Goal: Task Accomplishment & Management: Manage account settings

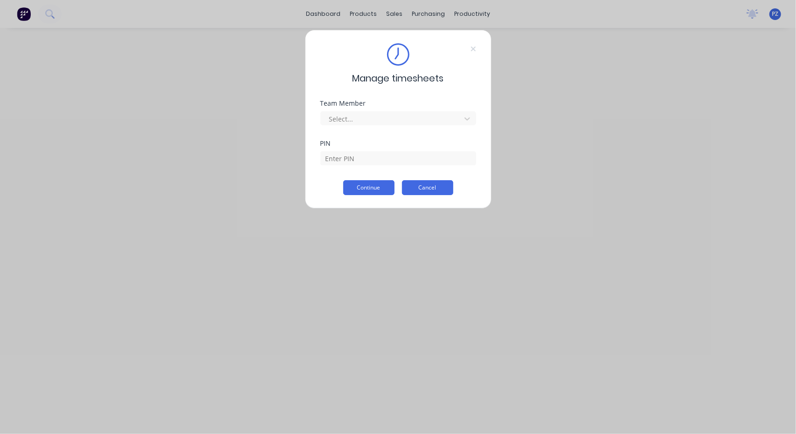
click at [430, 191] on button "Cancel" at bounding box center [427, 187] width 51 height 15
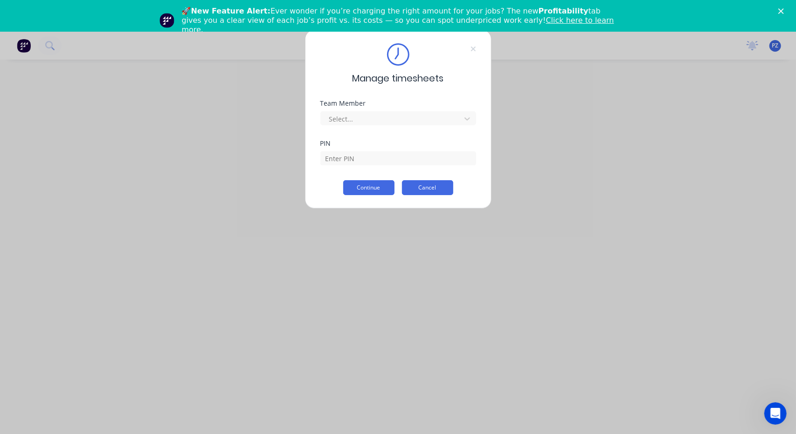
click at [444, 184] on button "Cancel" at bounding box center [427, 187] width 51 height 15
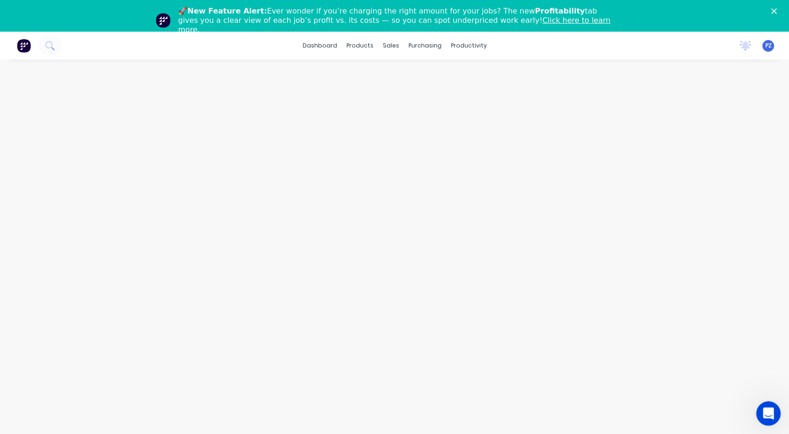
click at [767, 418] on icon "Open Intercom Messenger" at bounding box center [766, 412] width 15 height 15
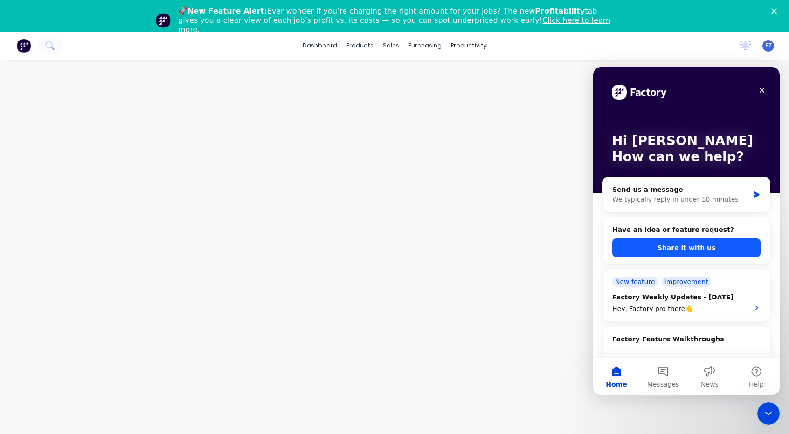
click at [706, 250] on button "Share it with us" at bounding box center [686, 248] width 148 height 19
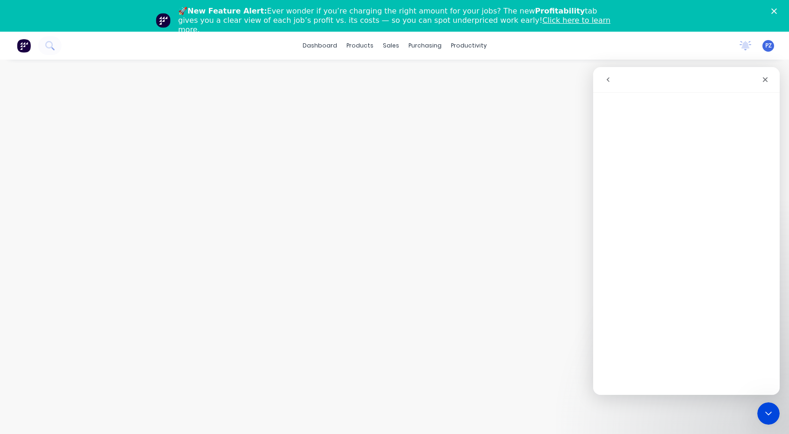
click at [465, 122] on div at bounding box center [394, 254] width 746 height 388
